Goal: Find specific page/section: Find specific page/section

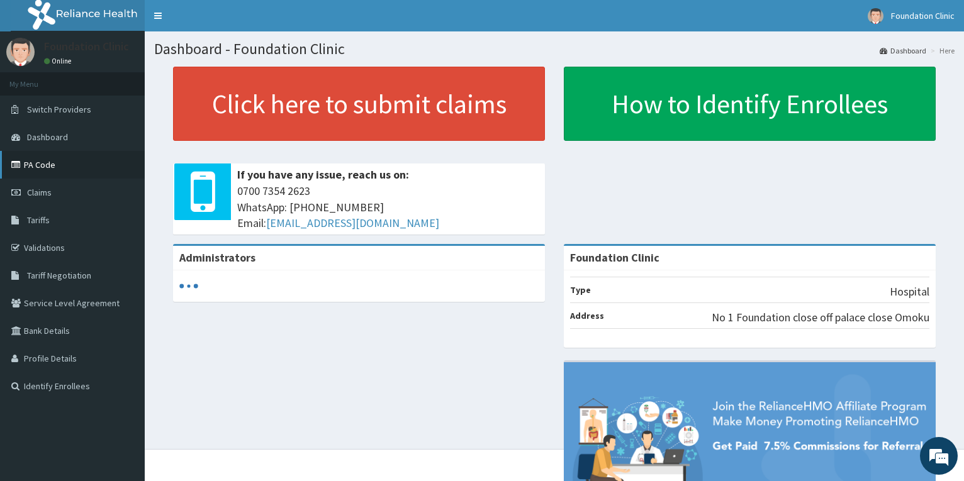
click at [57, 167] on link "PA Code" at bounding box center [72, 165] width 145 height 28
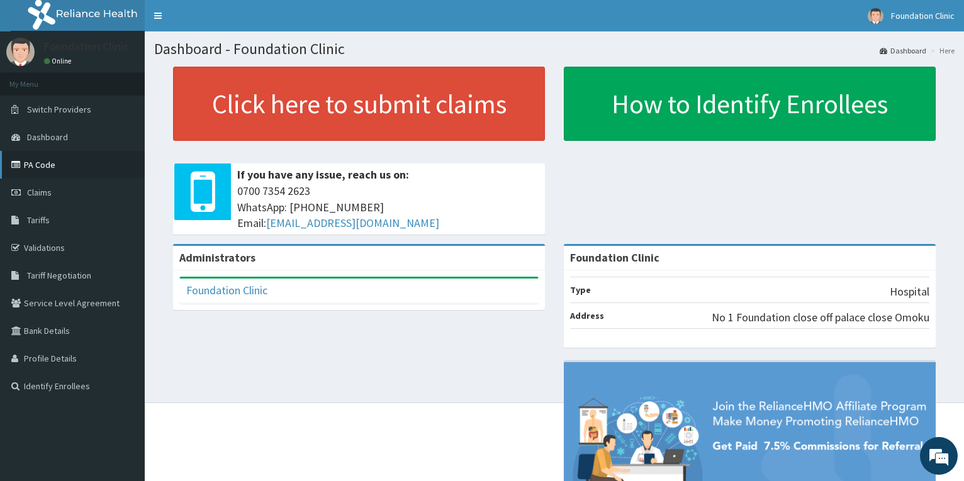
click at [50, 167] on link "PA Code" at bounding box center [72, 165] width 145 height 28
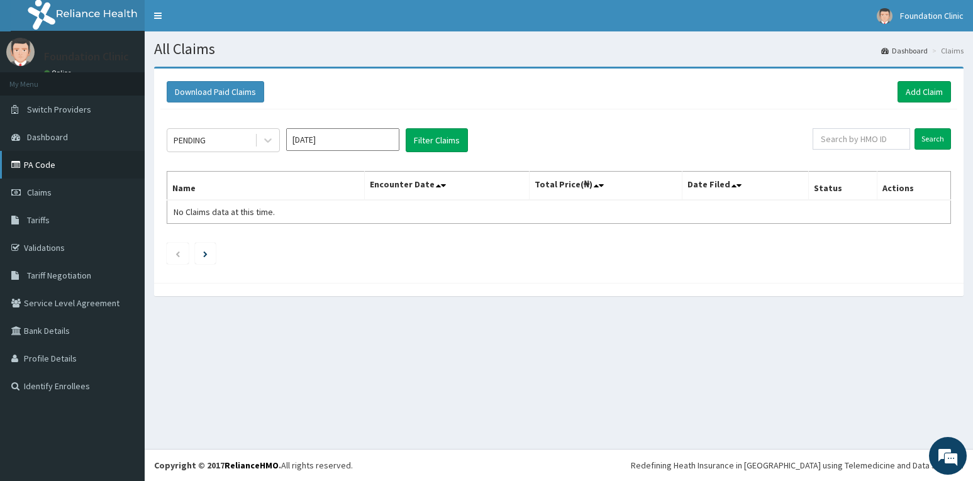
click at [53, 169] on link "PA Code" at bounding box center [72, 165] width 145 height 28
